Goal: Information Seeking & Learning: Learn about a topic

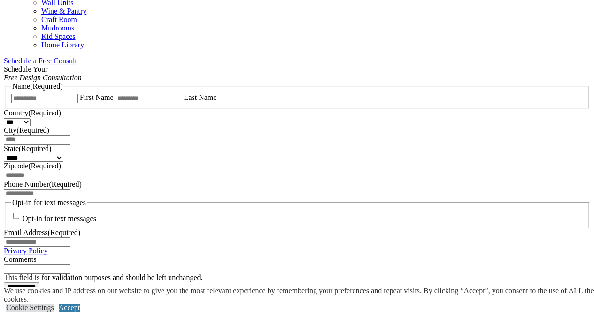
scroll to position [574, 0]
click at [40, 292] on link "CLOSE (X)" at bounding box center [22, 296] width 36 height 8
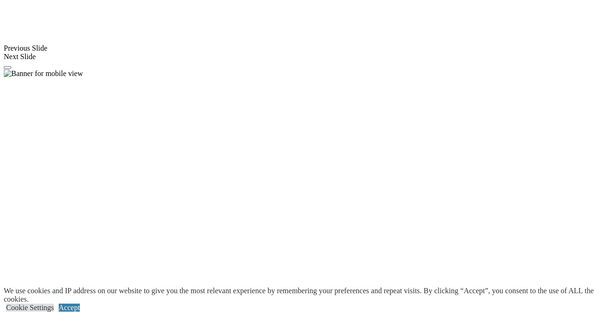
scroll to position [837, 0]
